Goal: Book appointment/travel/reservation

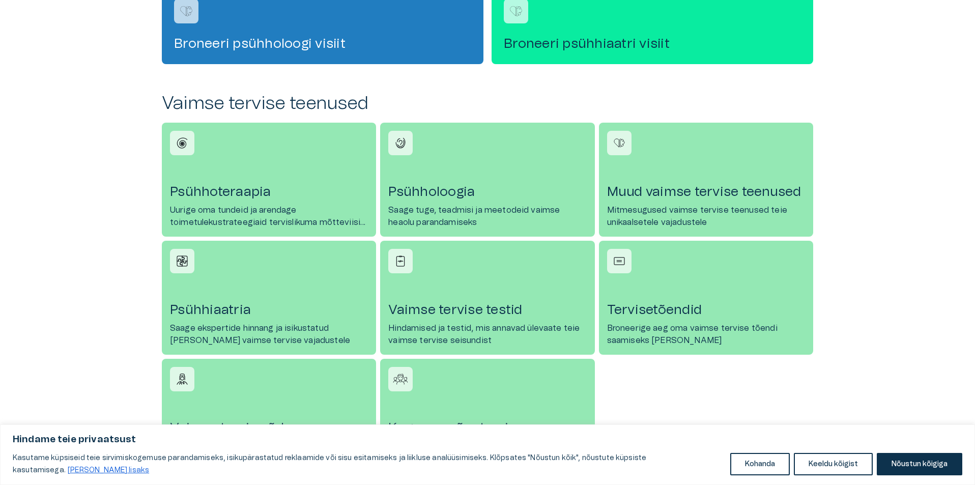
click at [461, 203] on link "Psühholoogia Saage tuge, teadmisi ja meetodeid vaimse heaolu parandamiseks" at bounding box center [487, 180] width 214 height 114
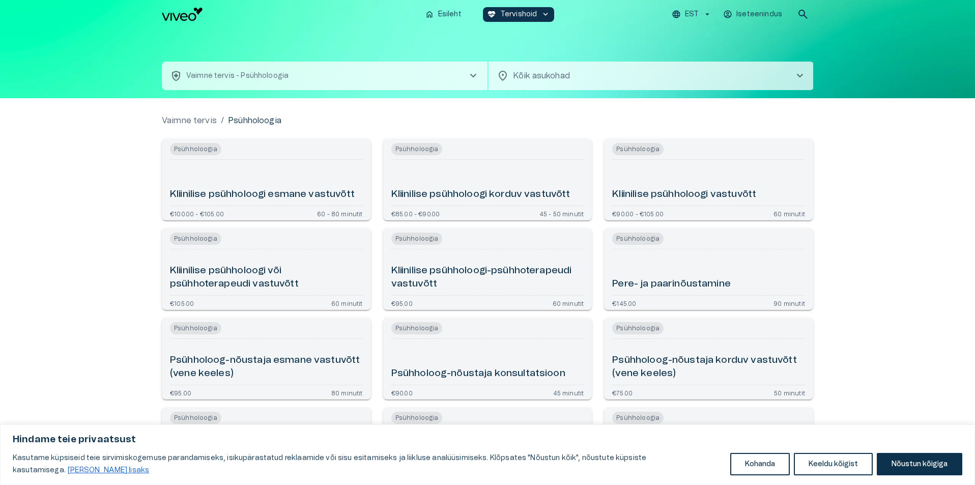
click at [267, 363] on h6 "Psühholoog-nõustaja esmane vastuvõtt (vene keeles)" at bounding box center [266, 366] width 193 height 27
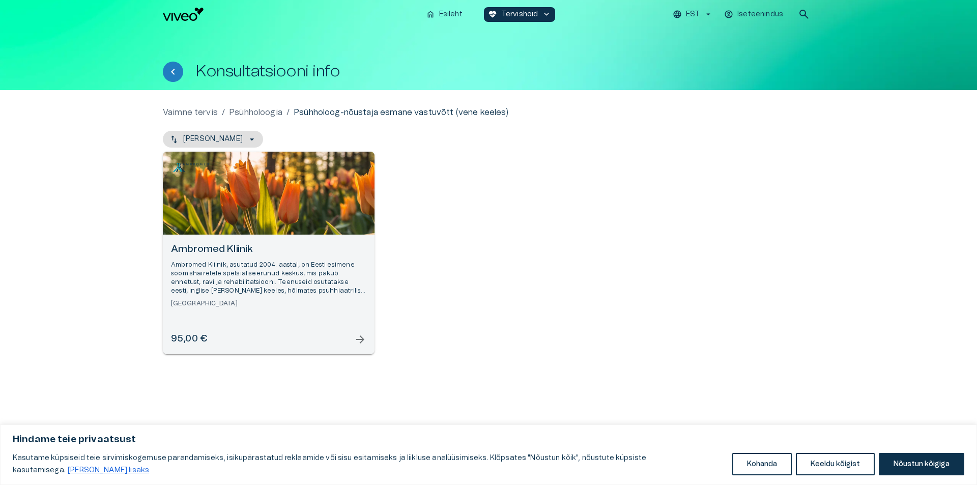
click at [351, 342] on div "95,00 € arrow_forward" at bounding box center [268, 339] width 195 height 14
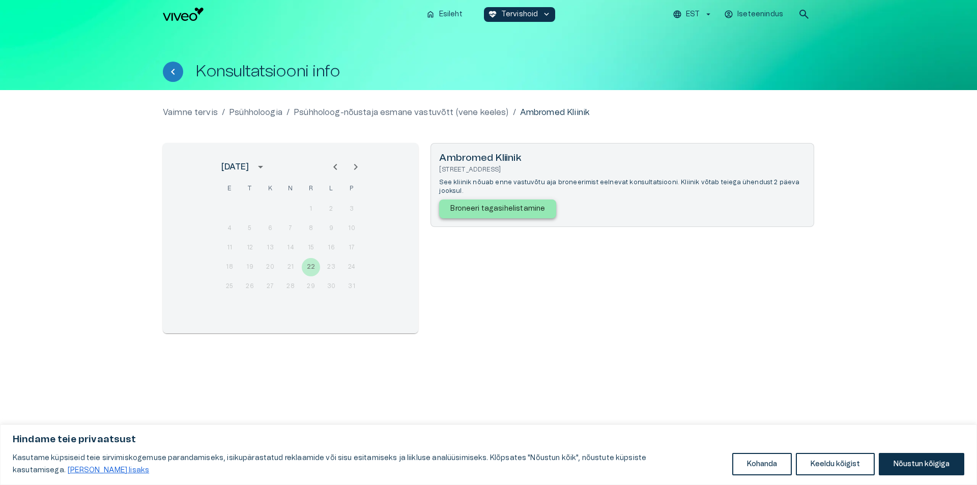
click at [499, 203] on p "Broneeri tagasihelistamine" at bounding box center [497, 208] width 95 height 11
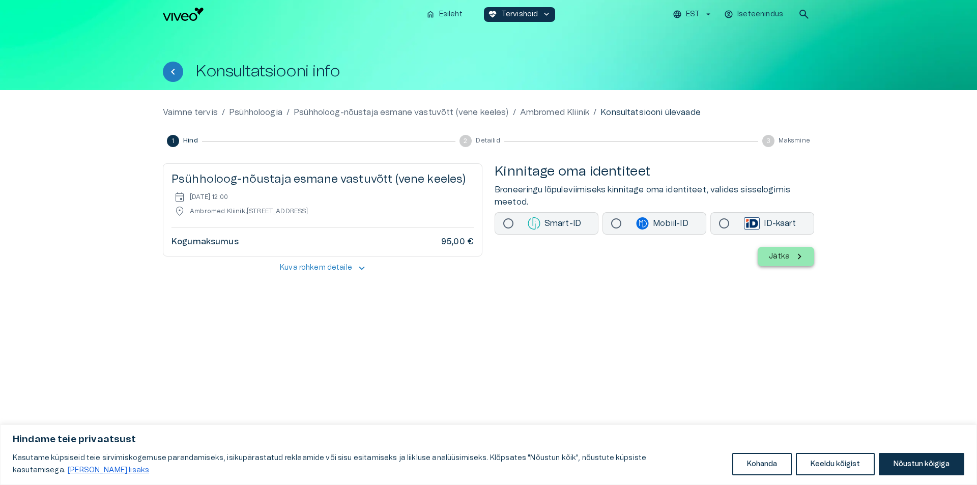
click at [566, 223] on p "Smart-ID" at bounding box center [554, 223] width 71 height 12
click at [795, 257] on icon "button" at bounding box center [798, 256] width 11 height 11
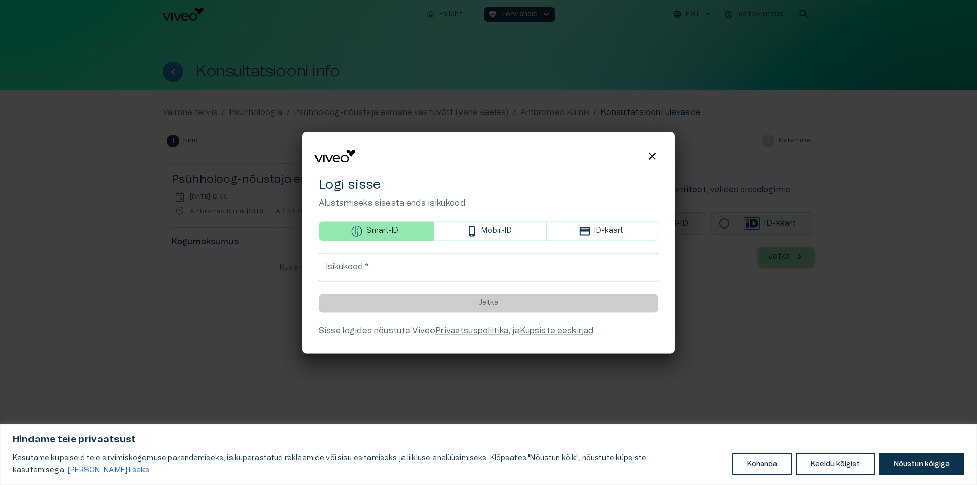
click at [651, 161] on span "close" at bounding box center [652, 156] width 12 height 12
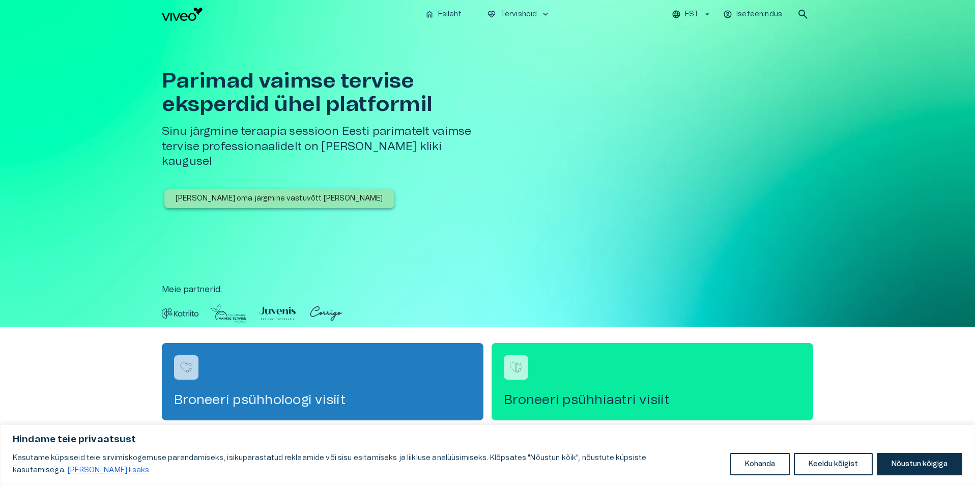
scroll to position [356, 0]
